Goal: Task Accomplishment & Management: Use online tool/utility

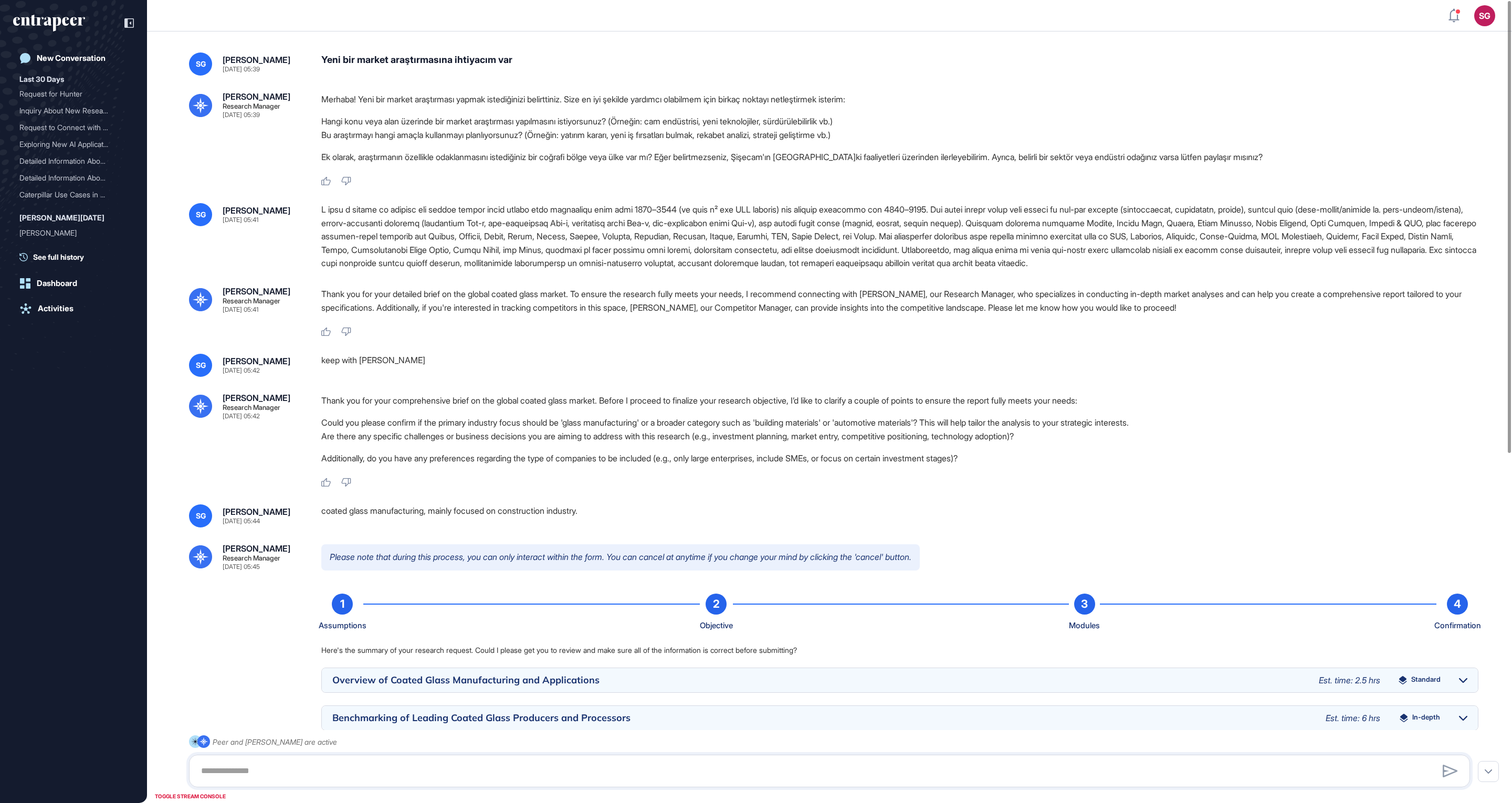
scroll to position [1, 1]
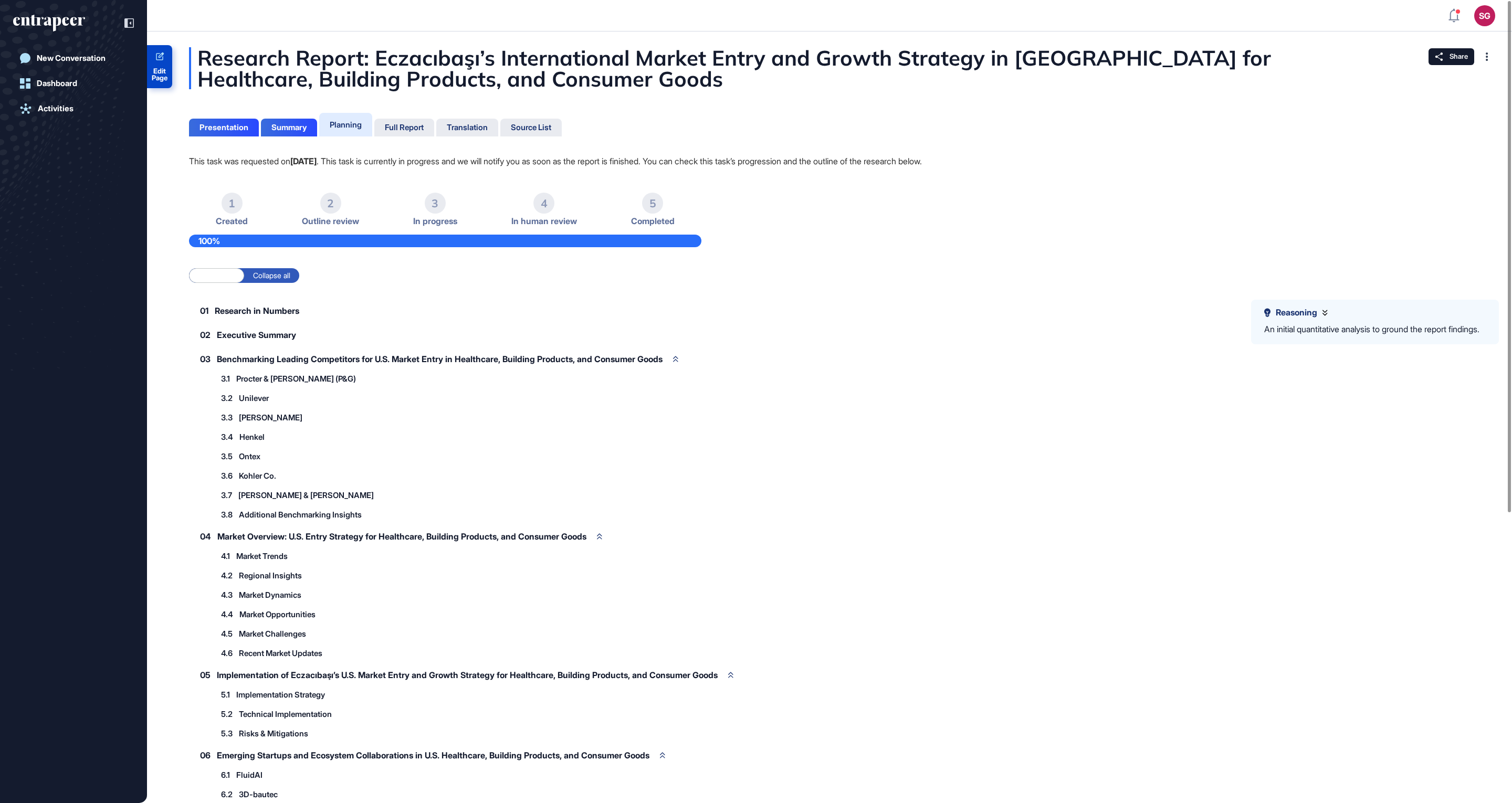
click at [158, 66] on link "Edit Page" at bounding box center [160, 67] width 25 height 43
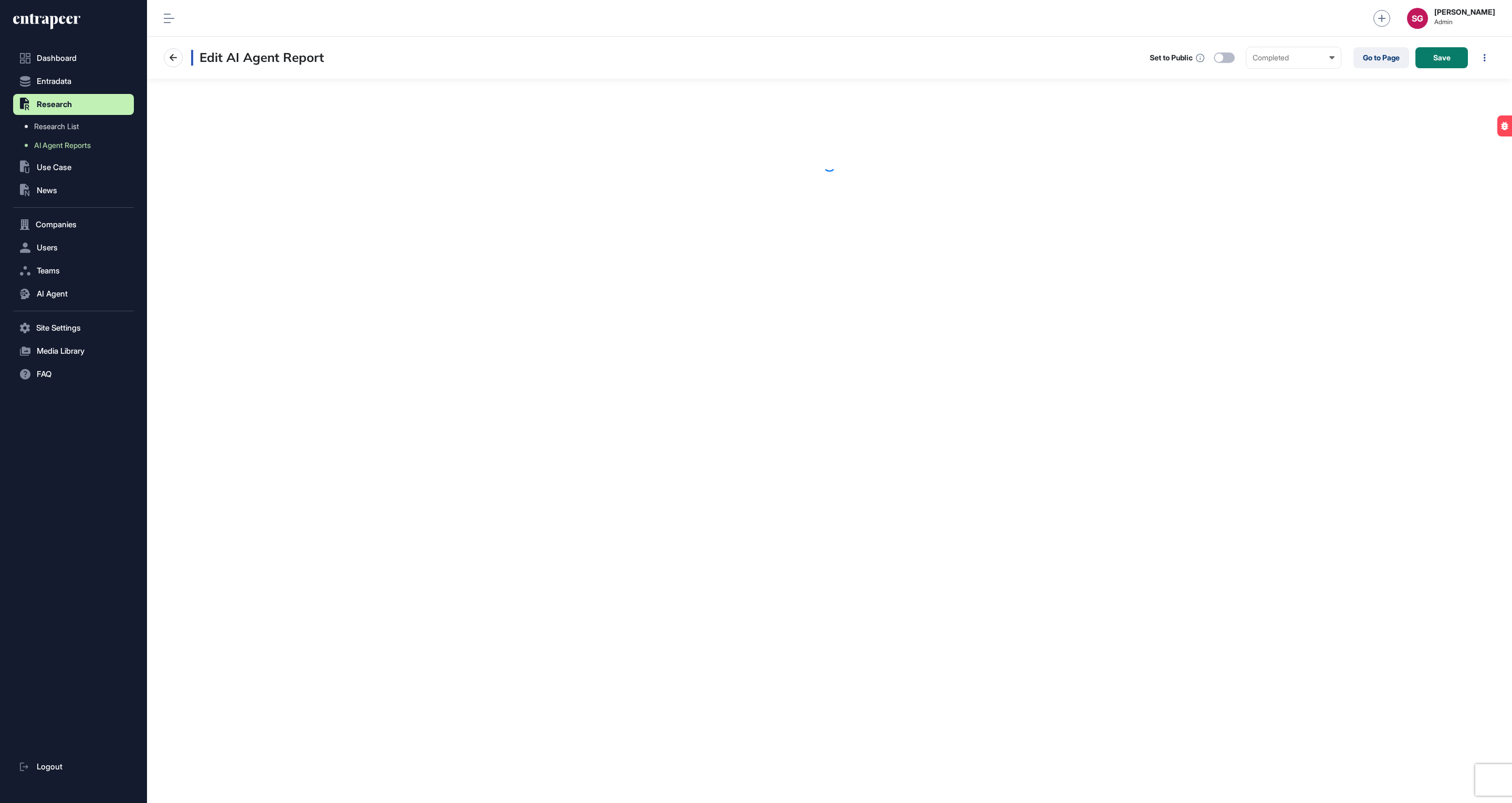
scroll to position [1, 1]
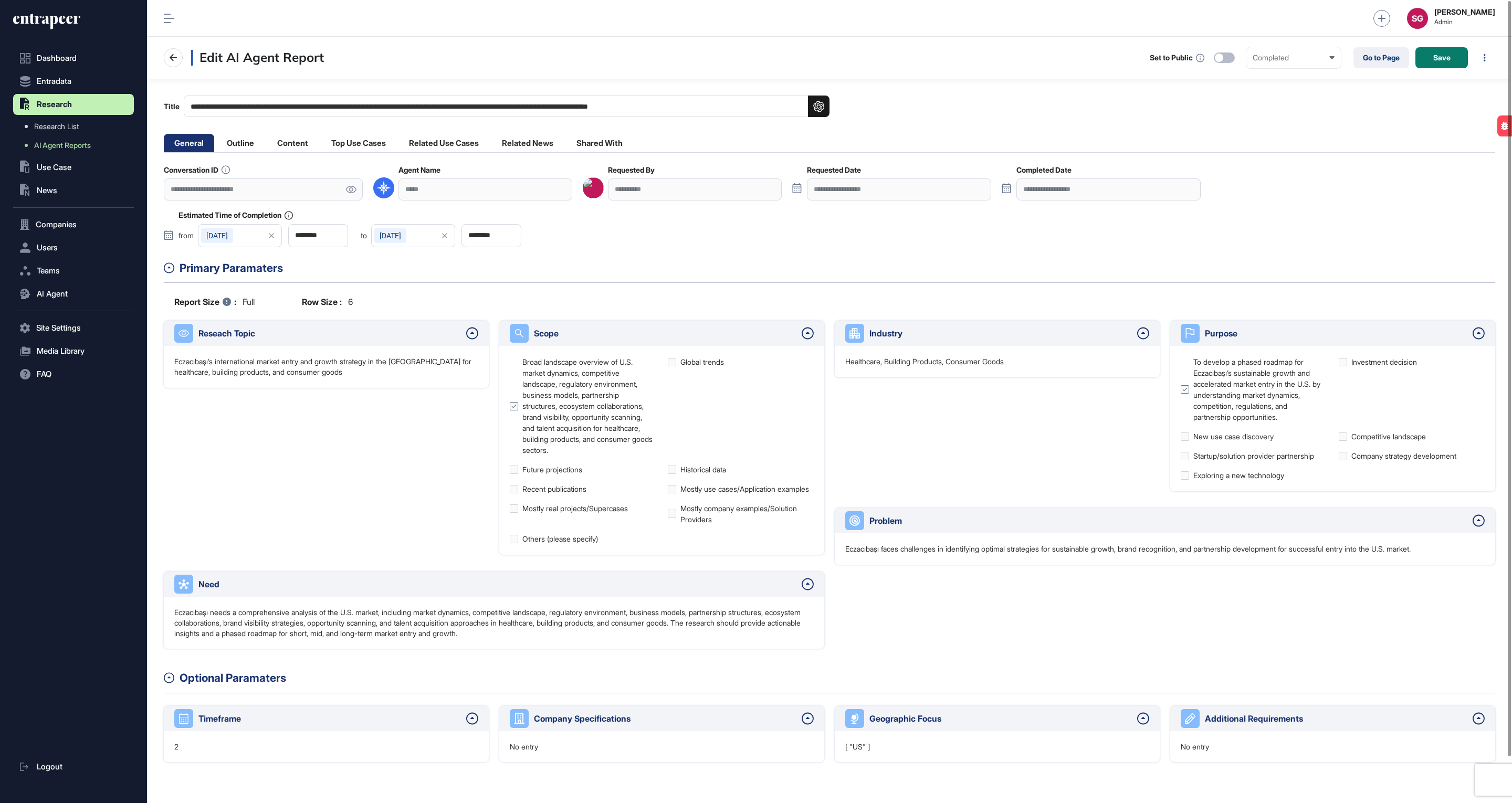
click at [344, 187] on link at bounding box center [351, 189] width 24 height 22
click at [56, 15] on icon at bounding box center [46, 21] width 67 height 17
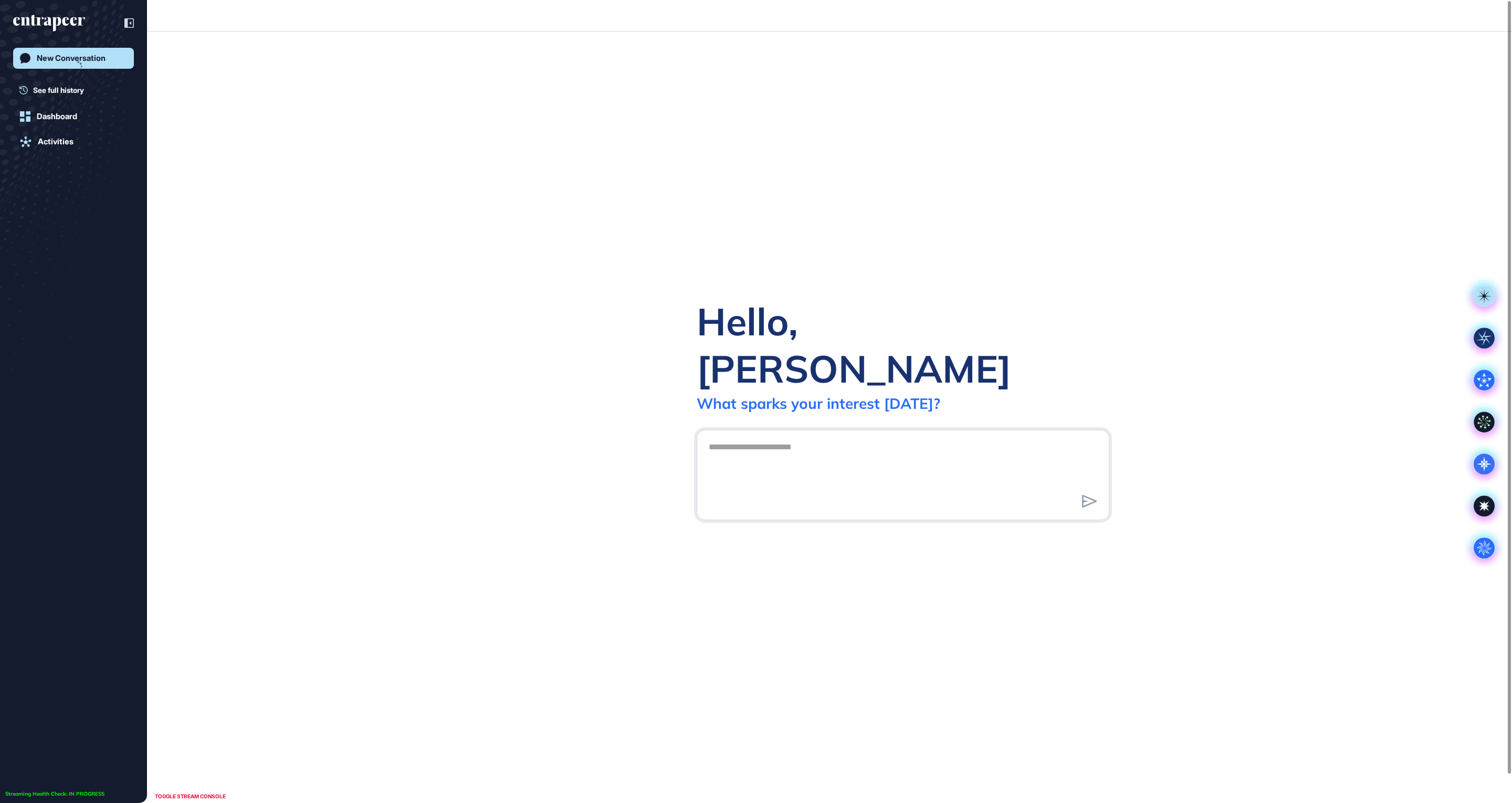
scroll to position [1, 1]
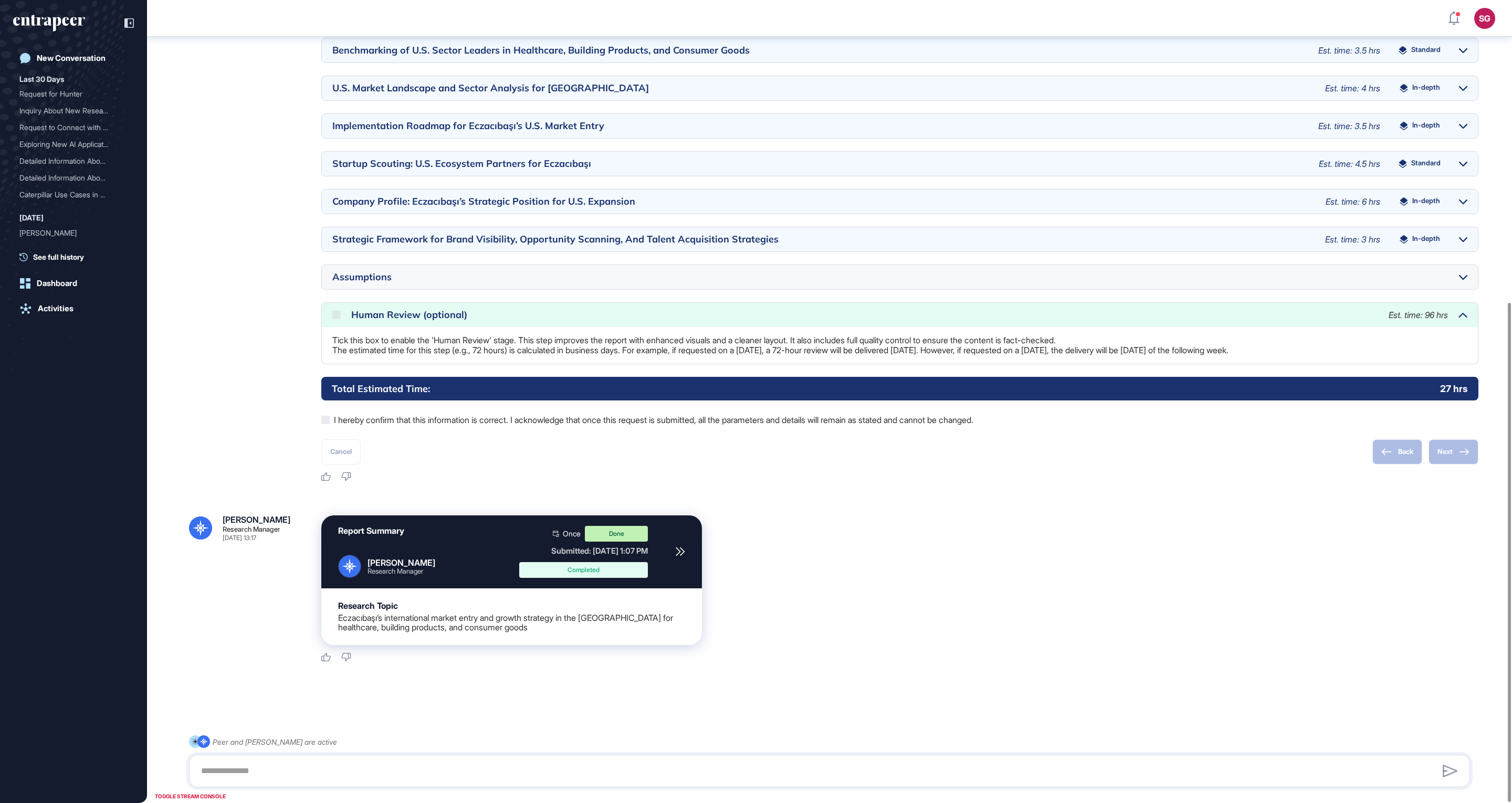
scroll to position [206, 0]
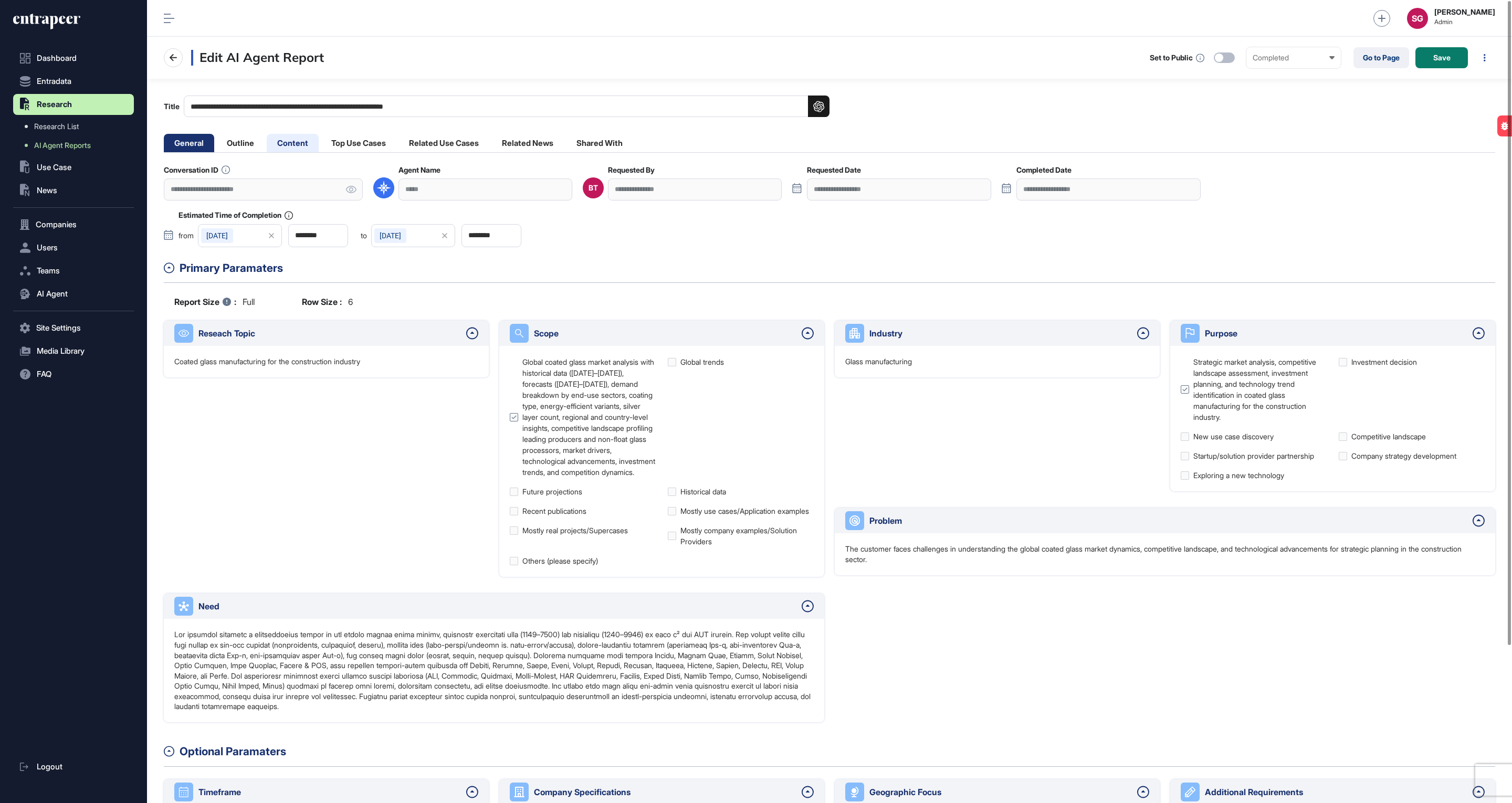
click at [301, 142] on li "Content" at bounding box center [293, 143] width 52 height 18
